Goal: Transaction & Acquisition: Obtain resource

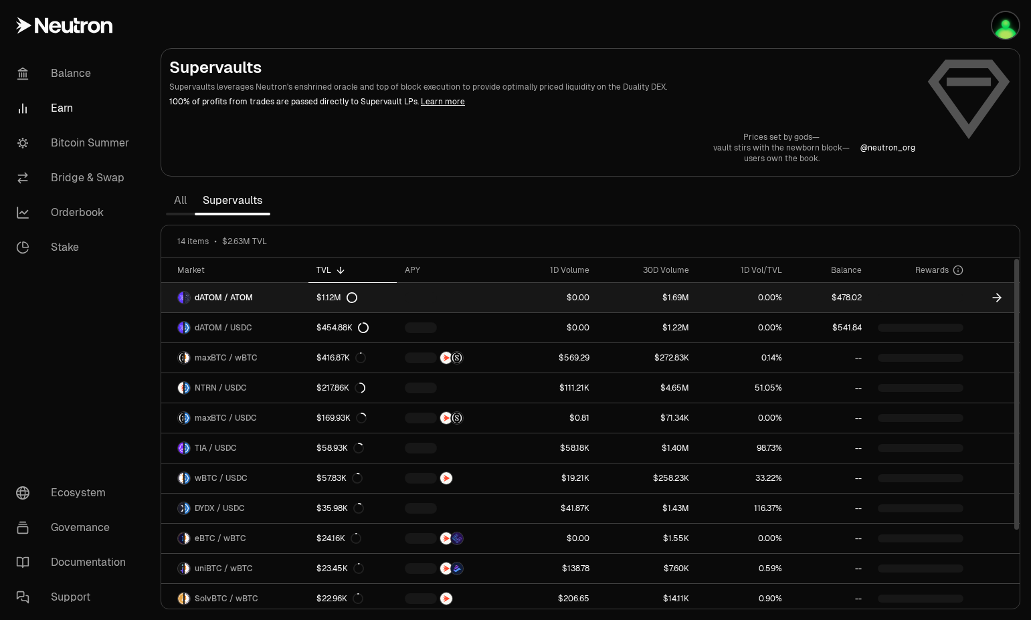
click at [227, 296] on span "dATOM / ATOM" at bounding box center [224, 297] width 58 height 11
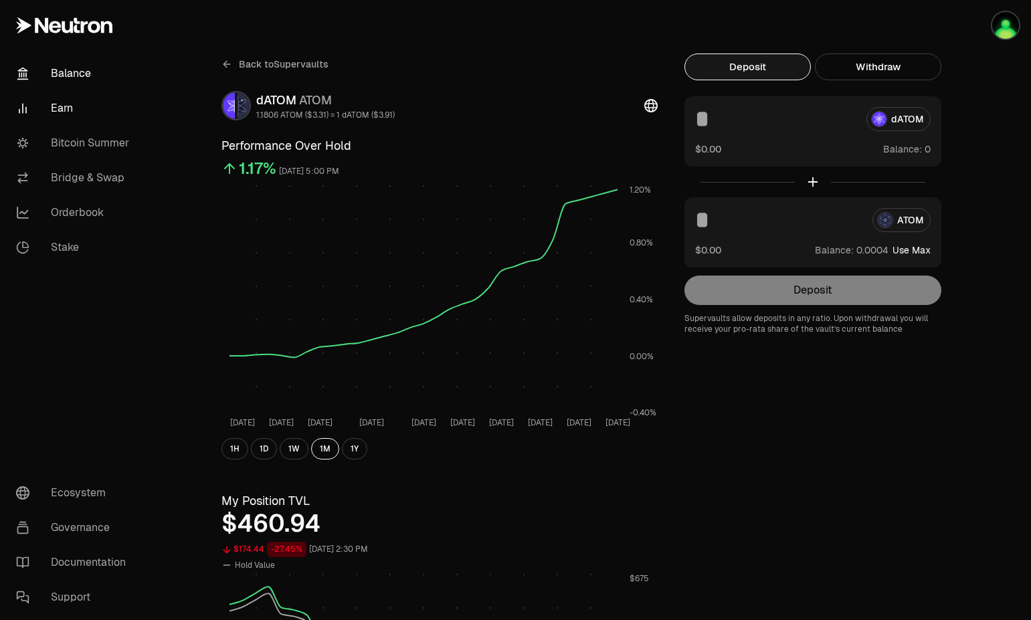
click at [71, 74] on link "Balance" at bounding box center [74, 73] width 139 height 35
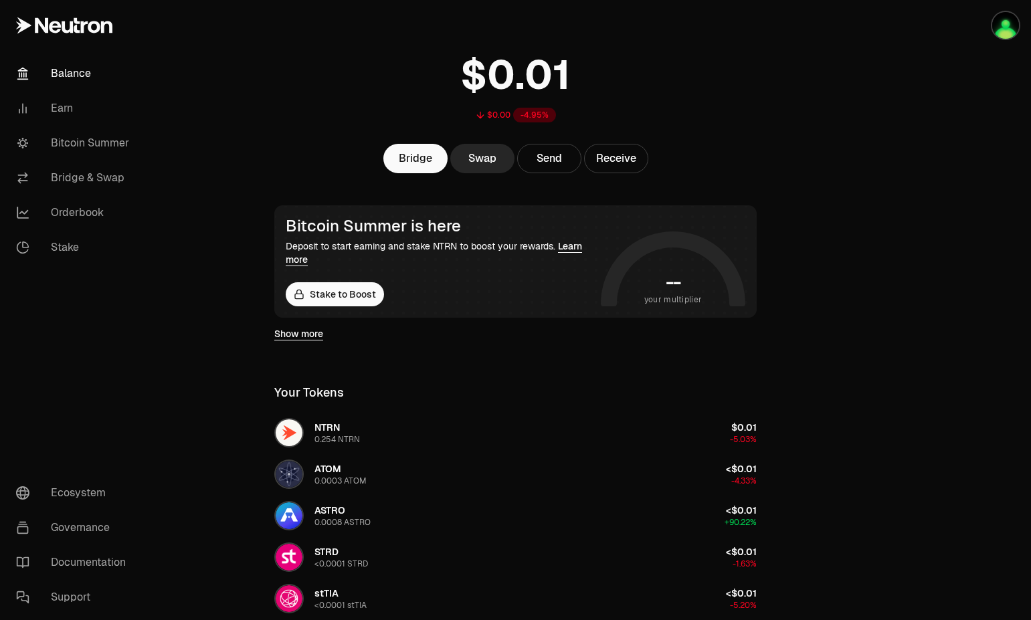
scroll to position [80, 0]
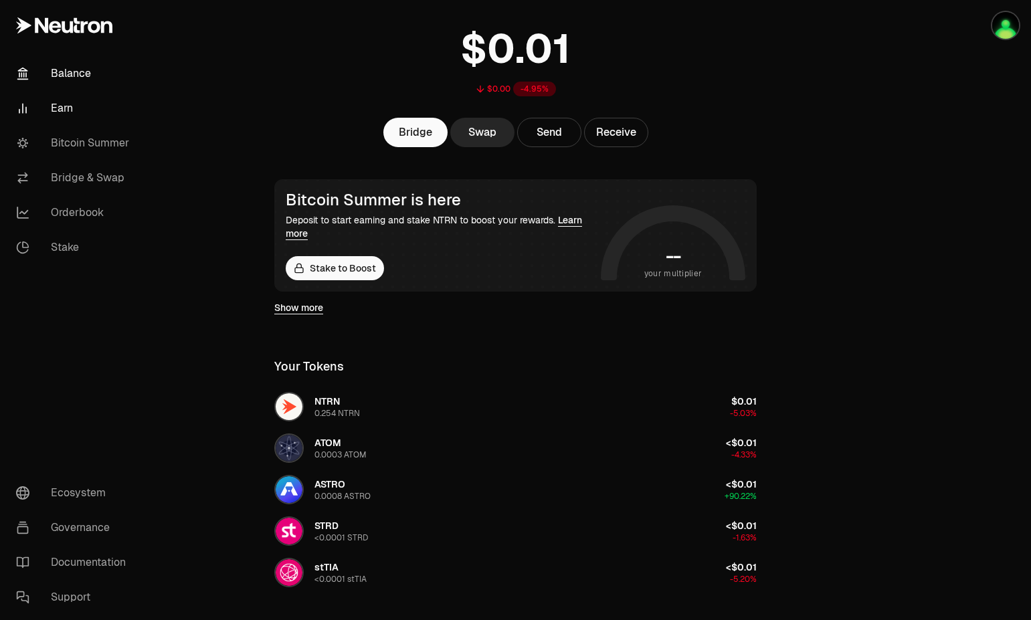
click at [54, 115] on link "Earn" at bounding box center [74, 108] width 139 height 35
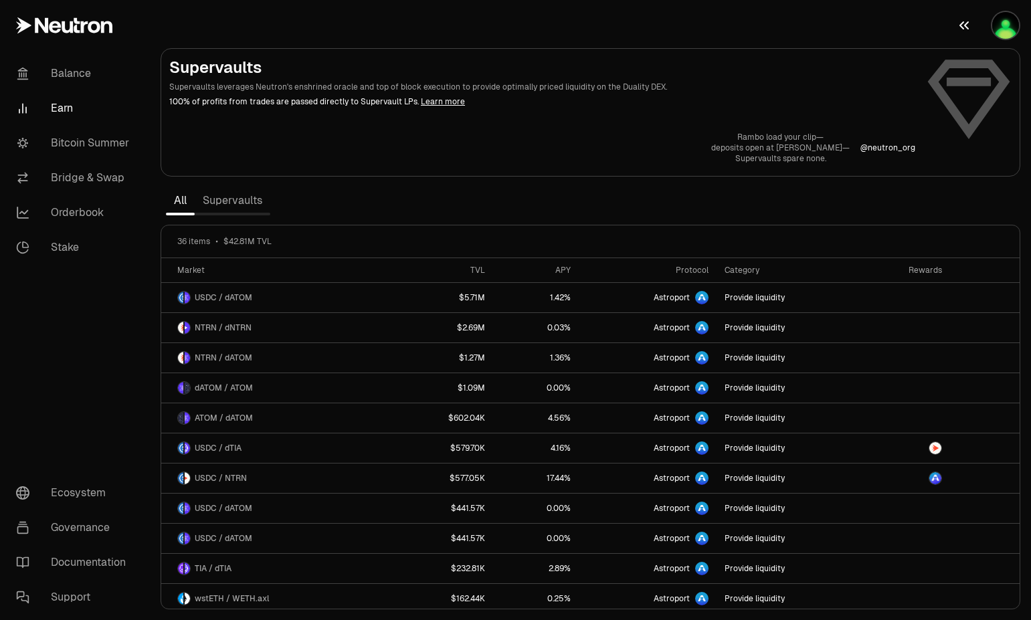
click at [1002, 25] on img "button" at bounding box center [1005, 25] width 27 height 27
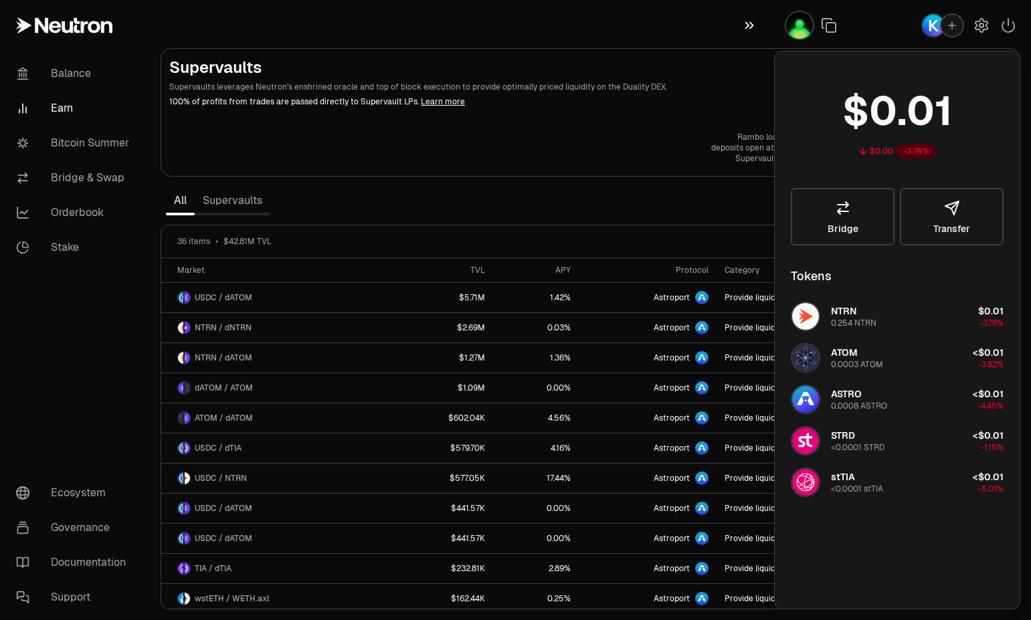
click at [754, 36] on button "button" at bounding box center [752, 25] width 43 height 51
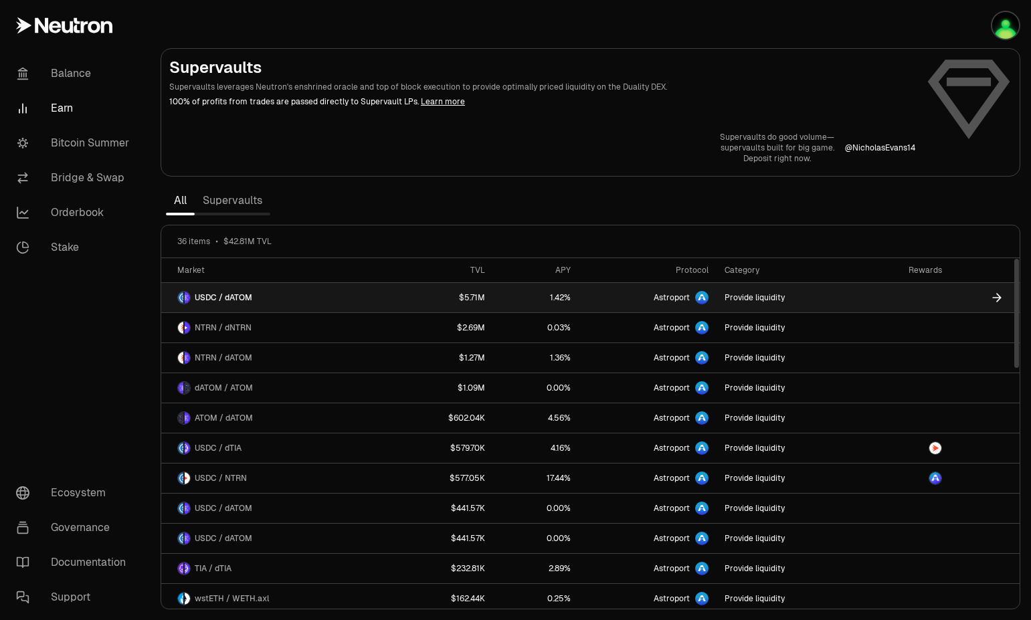
click at [234, 302] on span "USDC / dATOM" at bounding box center [224, 297] width 58 height 11
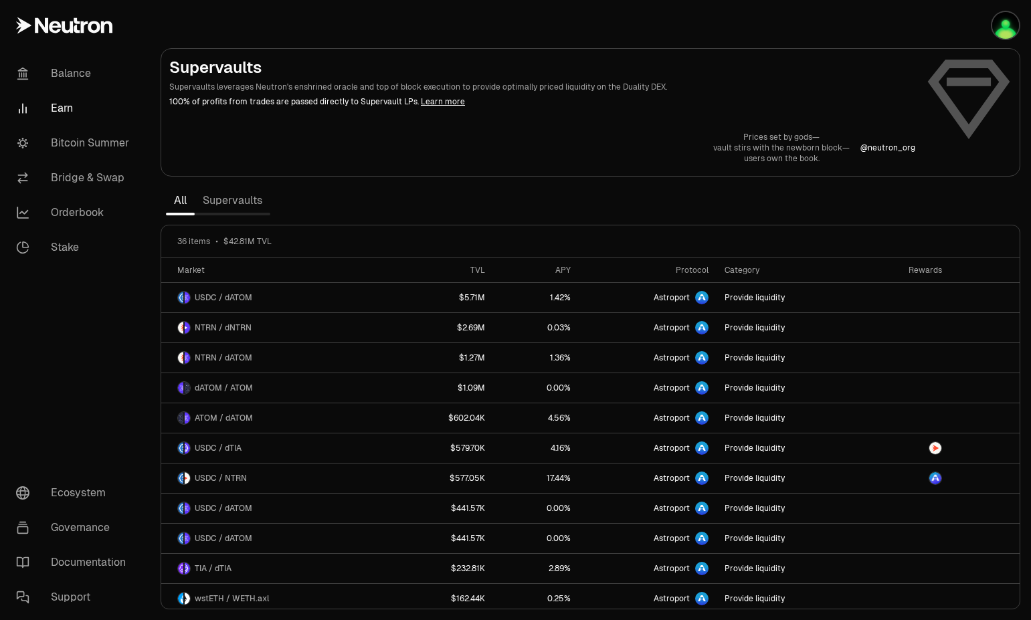
click at [60, 26] on icon at bounding box center [55, 27] width 12 height 12
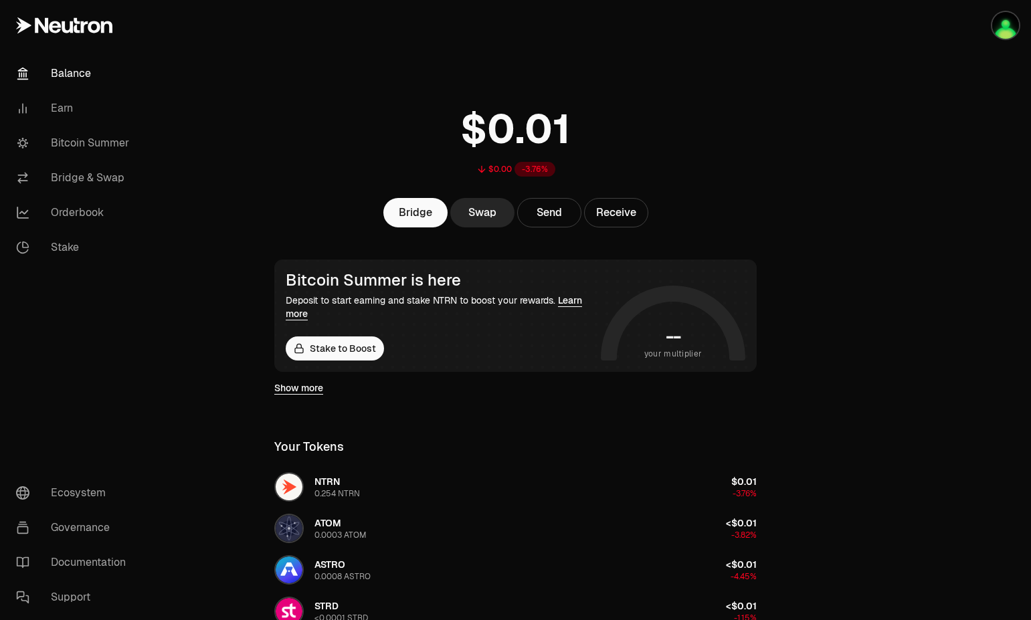
click at [76, 67] on link "Balance" at bounding box center [74, 73] width 139 height 35
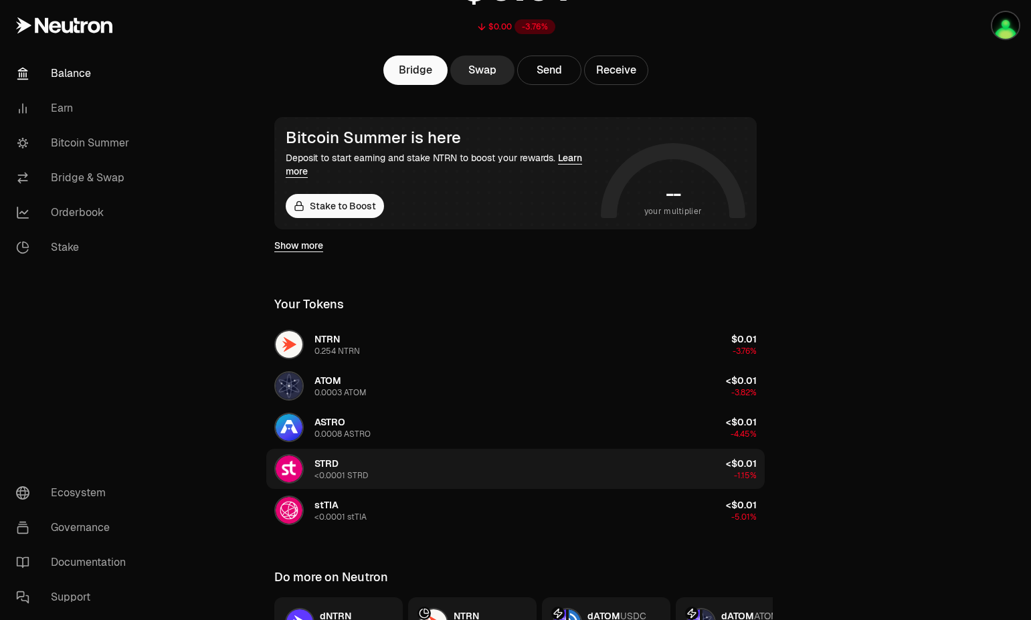
scroll to position [280, 0]
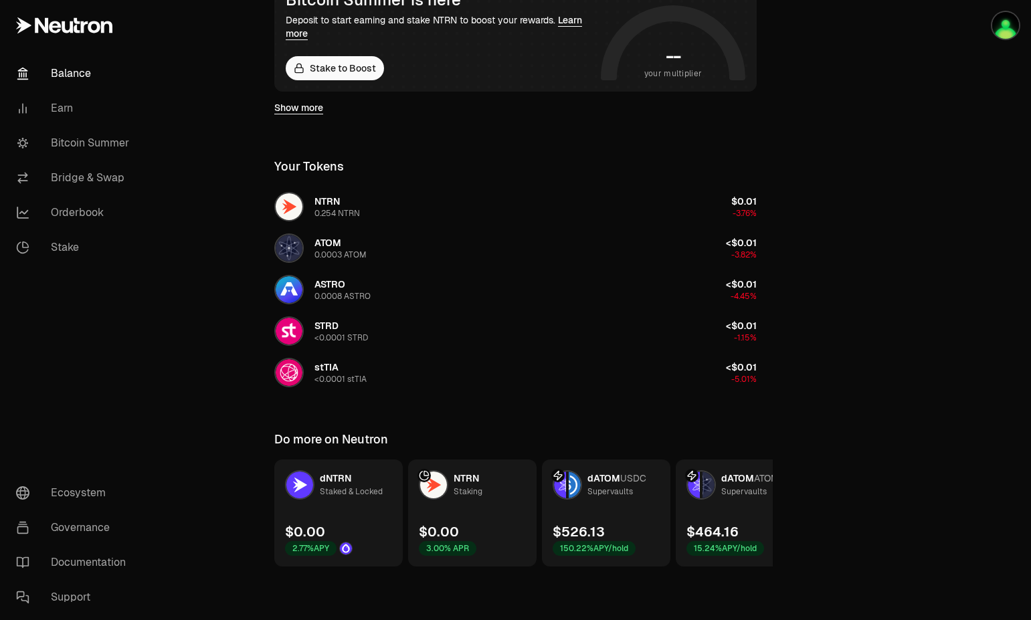
click at [606, 480] on span "dATOM" at bounding box center [603, 478] width 33 height 12
